Goal: Find specific page/section: Find specific page/section

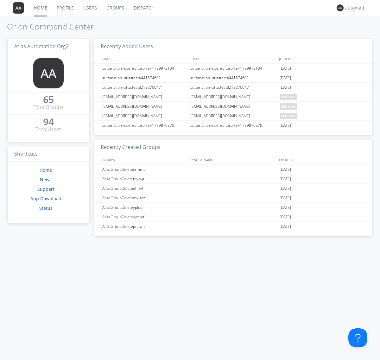
click at [144, 8] on link "Dispatch" at bounding box center [144, 8] width 30 height 16
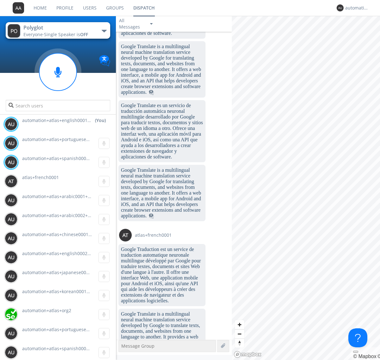
scroll to position [1031, 0]
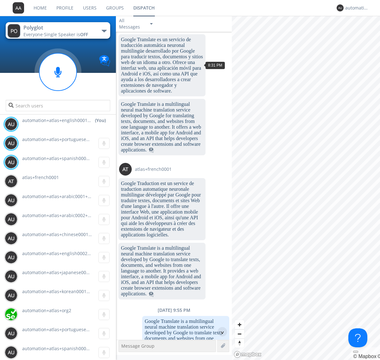
scroll to position [29, 0]
click at [220, 332] on div "^" at bounding box center [223, 332] width 10 height 10
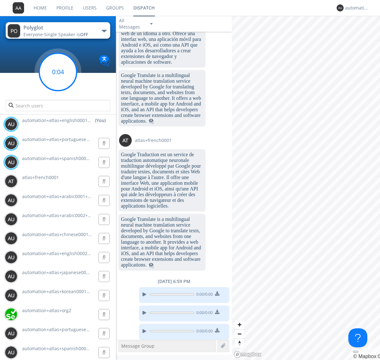
scroll to position [1030, 0]
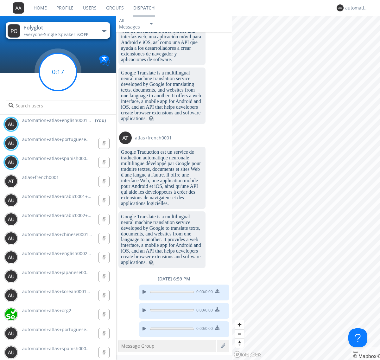
click at [58, 72] on g at bounding box center [57, 71] width 37 height 37
click at [356, 8] on div "automation+atlas+english0001+org2" at bounding box center [358, 8] width 24 height 6
